Goal: Transaction & Acquisition: Purchase product/service

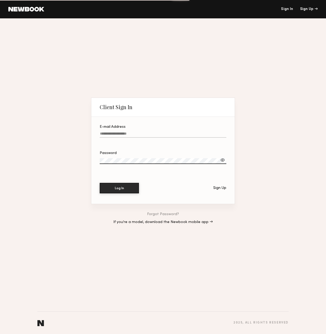
click at [132, 131] on label "E-mail Address" at bounding box center [163, 134] width 127 height 18
click at [132, 132] on input "E-mail Address" at bounding box center [163, 135] width 127 height 6
type input "**********"
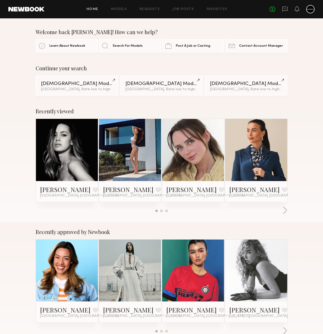
click at [310, 10] on div at bounding box center [310, 9] width 8 height 8
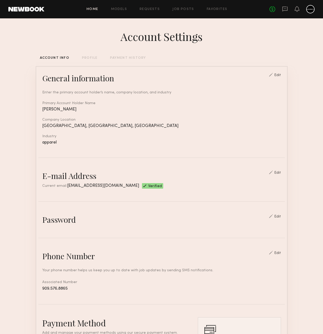
click at [97, 9] on link "Home" at bounding box center [92, 9] width 12 height 3
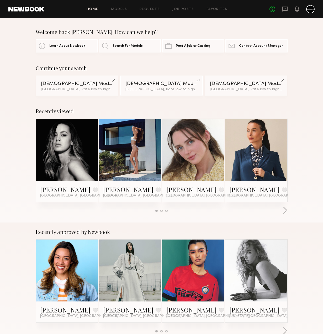
scroll to position [74, 0]
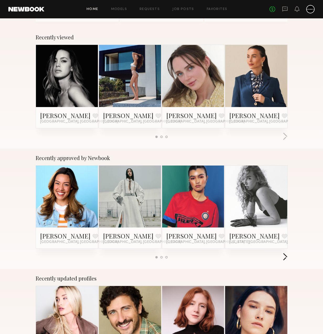
click at [285, 255] on button "button" at bounding box center [284, 257] width 5 height 9
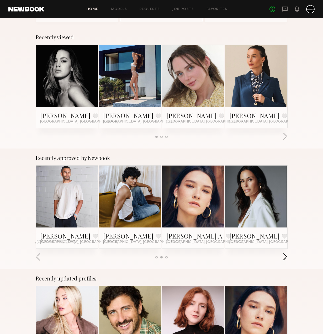
click at [285, 255] on button "button" at bounding box center [284, 257] width 5 height 9
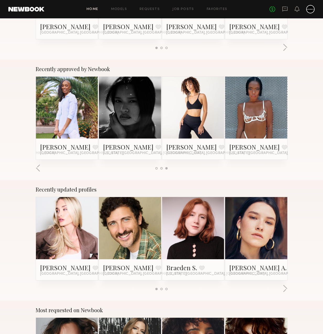
scroll to position [210, 0]
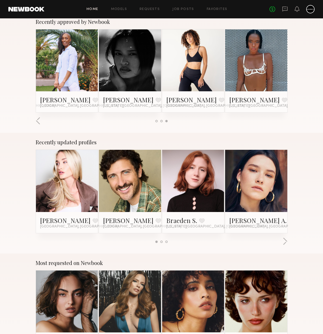
click at [282, 241] on div at bounding box center [162, 241] width 252 height 9
click at [285, 240] on button "button" at bounding box center [284, 241] width 5 height 9
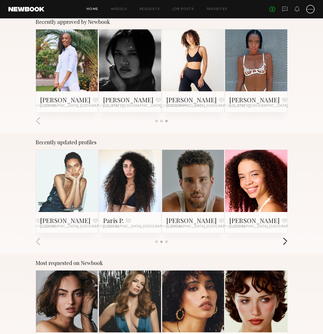
click at [285, 240] on button "button" at bounding box center [284, 241] width 5 height 9
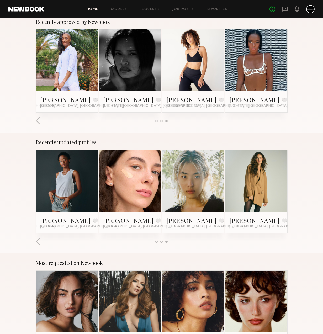
click at [173, 220] on link "[PERSON_NAME]" at bounding box center [191, 220] width 50 height 8
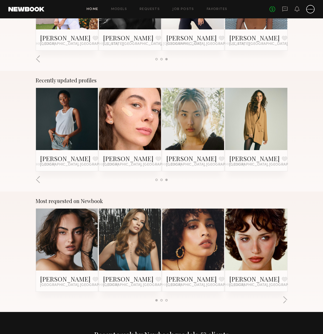
scroll to position [332, 0]
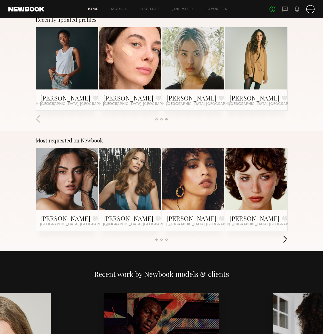
click at [285, 238] on button "button" at bounding box center [284, 239] width 5 height 9
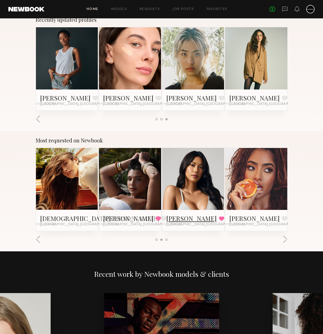
click at [173, 217] on link "[PERSON_NAME]" at bounding box center [191, 218] width 50 height 8
click at [113, 220] on link "[PERSON_NAME]" at bounding box center [128, 218] width 50 height 8
click at [53, 218] on link "[DEMOGRAPHIC_DATA][PERSON_NAME]" at bounding box center [99, 218] width 119 height 8
click at [283, 239] on button "button" at bounding box center [284, 239] width 5 height 9
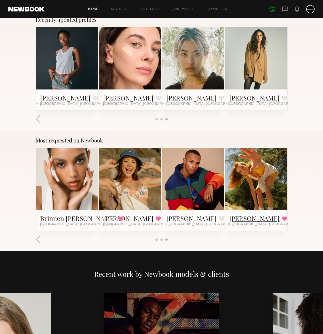
click at [239, 219] on link "[PERSON_NAME]" at bounding box center [254, 218] width 50 height 8
